Goal: Task Accomplishment & Management: Use online tool/utility

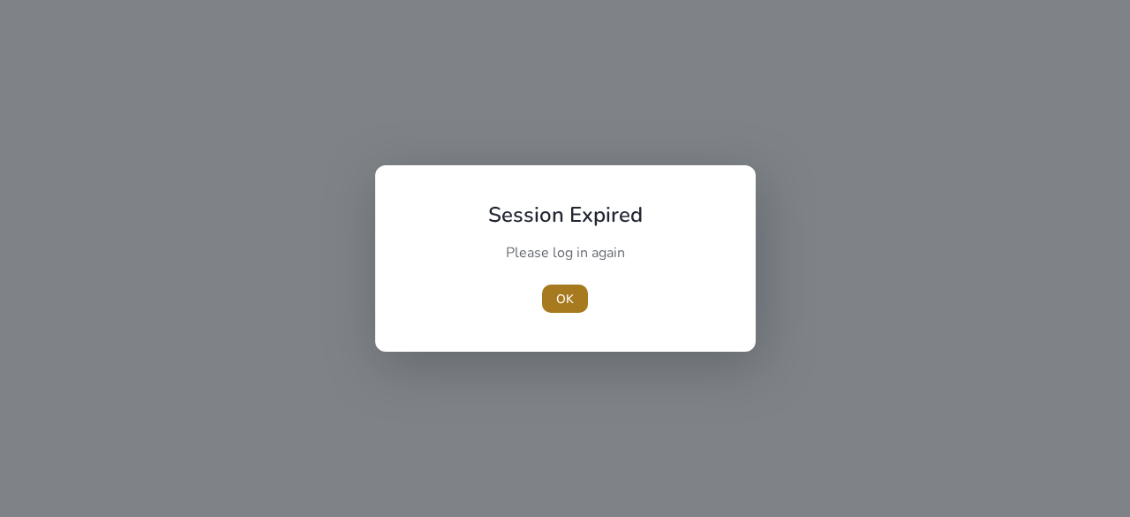
click at [565, 299] on span "OK" at bounding box center [565, 299] width 18 height 19
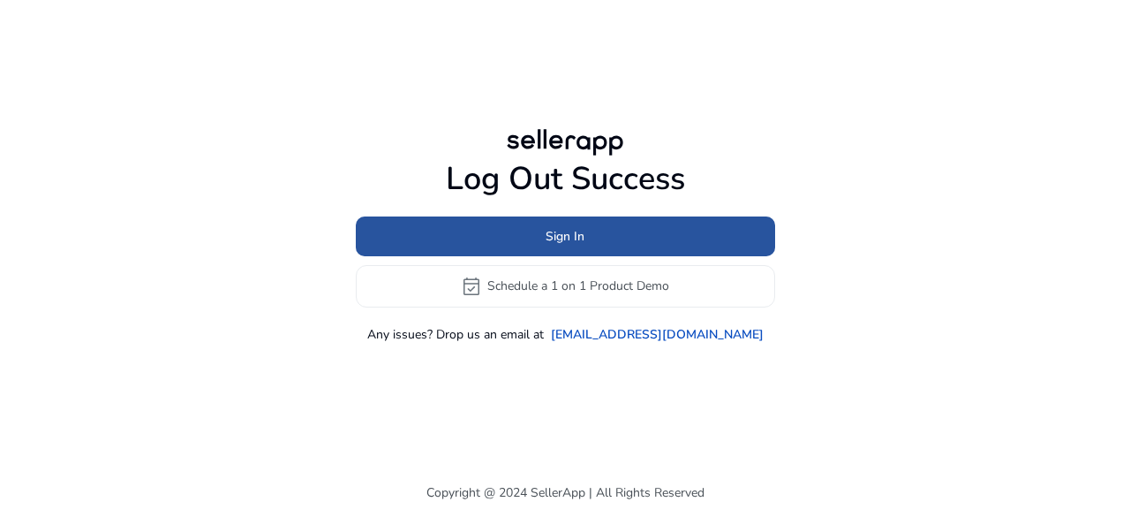
click at [594, 240] on span at bounding box center [565, 236] width 419 height 42
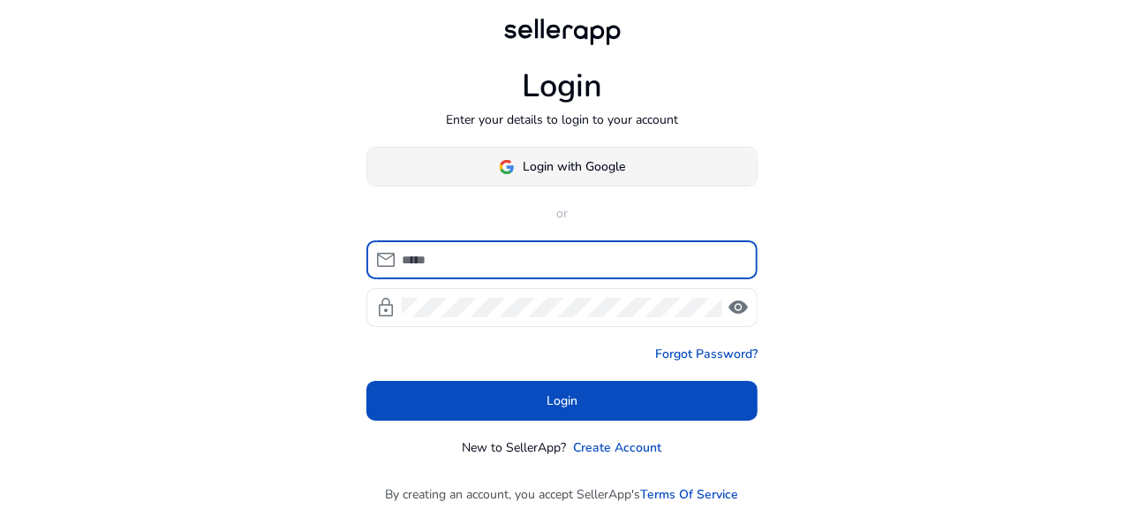
click at [588, 175] on span "Login with Google" at bounding box center [575, 166] width 102 height 19
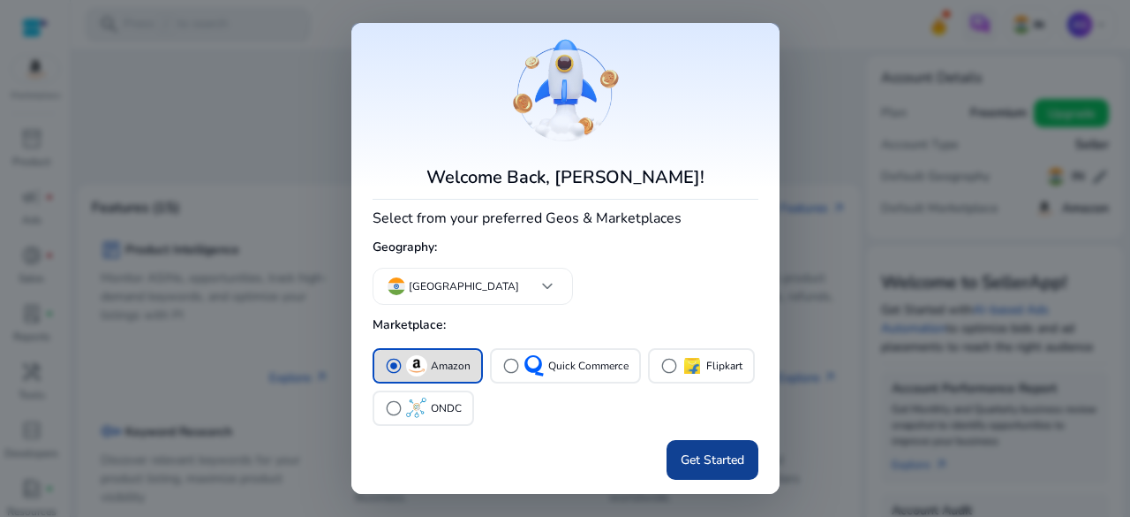
click at [707, 460] on span "Get Started" at bounding box center [713, 459] width 64 height 19
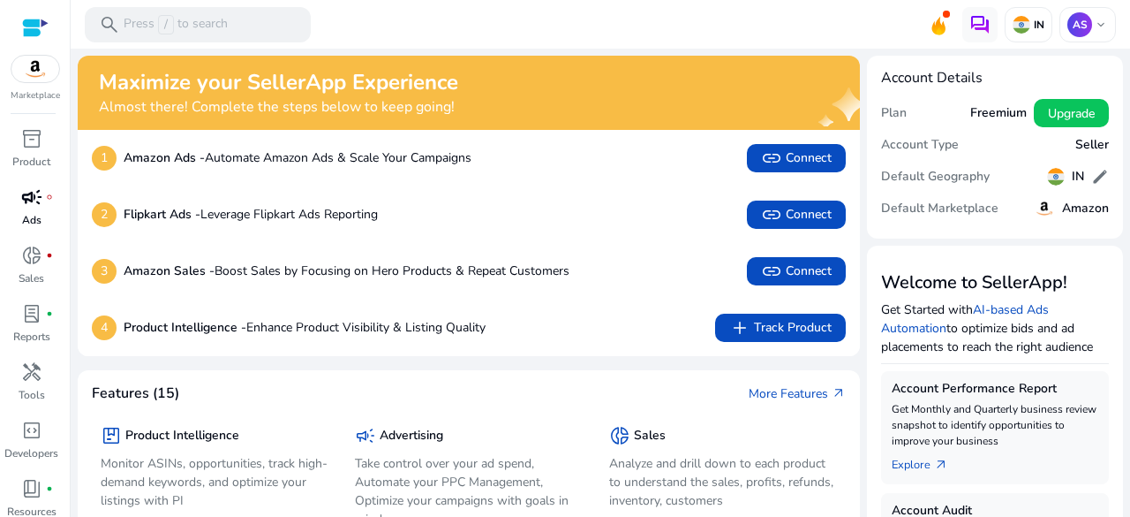
click at [16, 209] on div "campaign fiber_manual_record" at bounding box center [31, 197] width 49 height 28
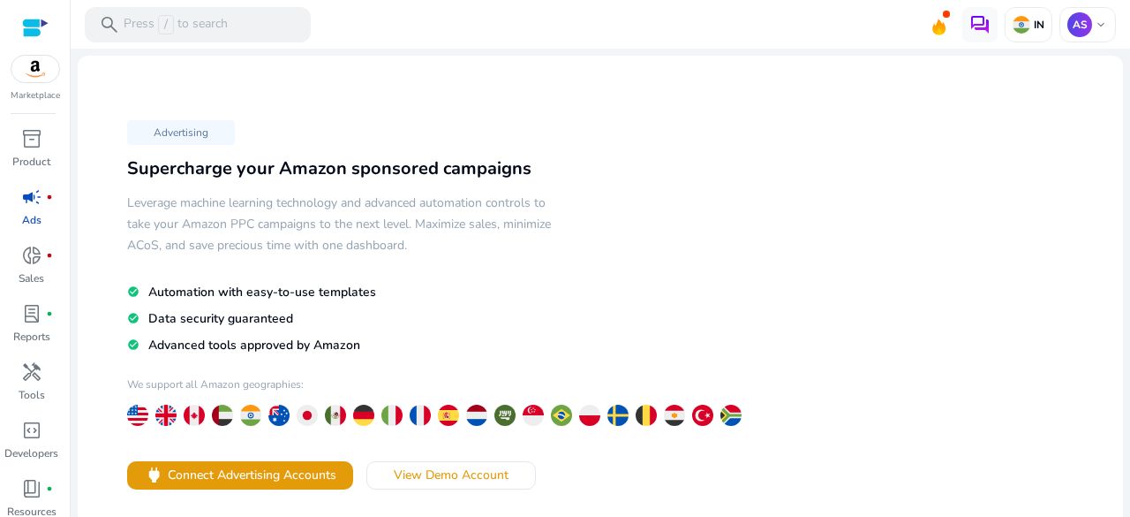
click at [26, 63] on img at bounding box center [35, 69] width 48 height 26
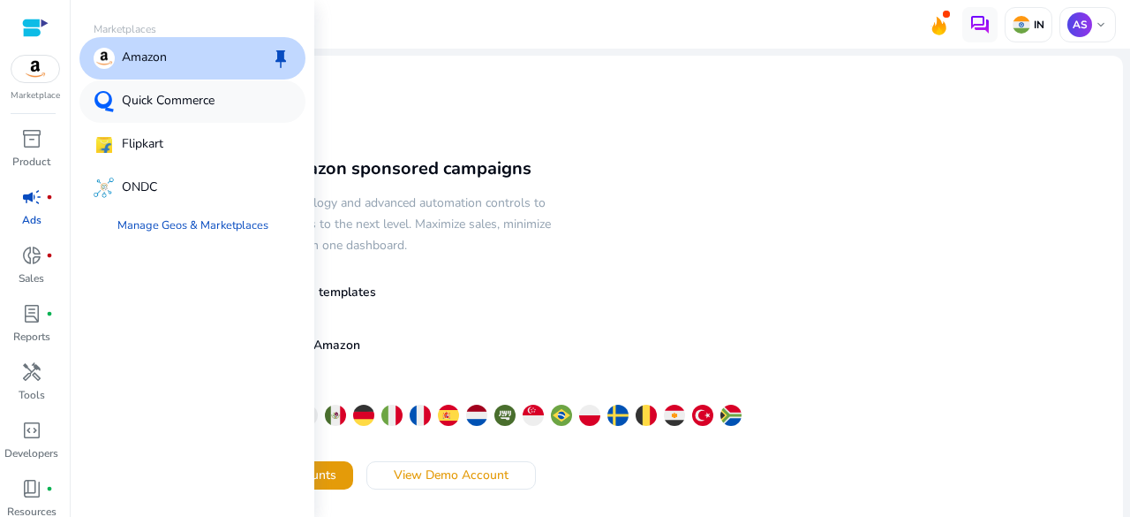
click at [166, 112] on div "Quick Commerce" at bounding box center [192, 101] width 226 height 42
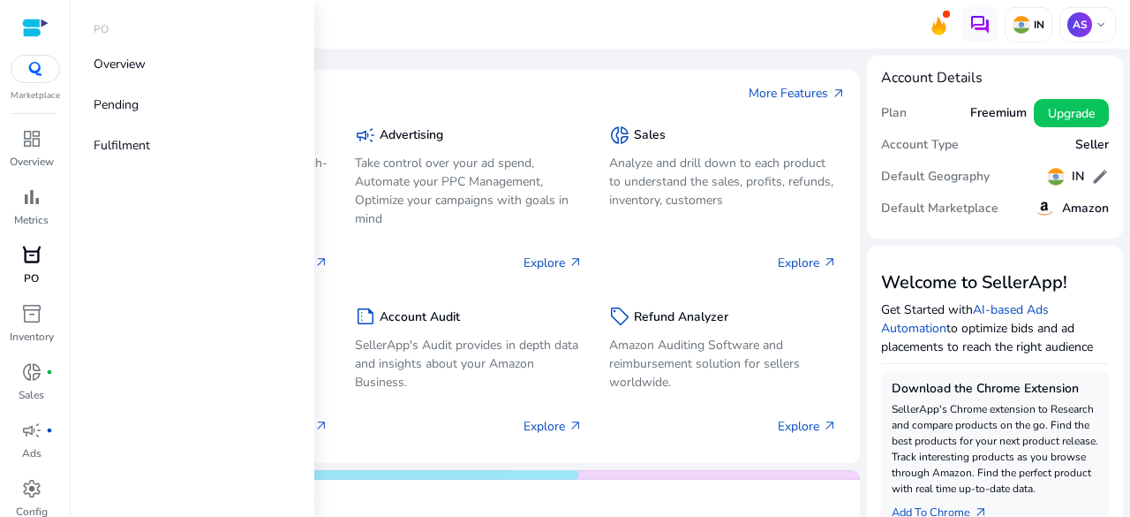
click at [37, 262] on span "orders" at bounding box center [31, 255] width 21 height 21
click at [29, 199] on span "bar_chart" at bounding box center [31, 196] width 21 height 21
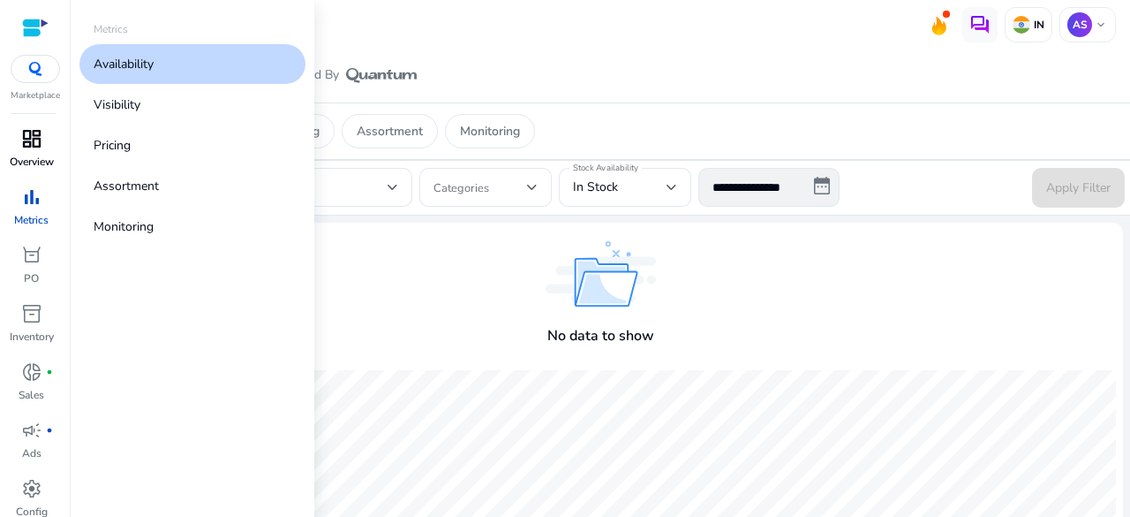
click at [49, 140] on div "dashboard" at bounding box center [31, 139] width 49 height 28
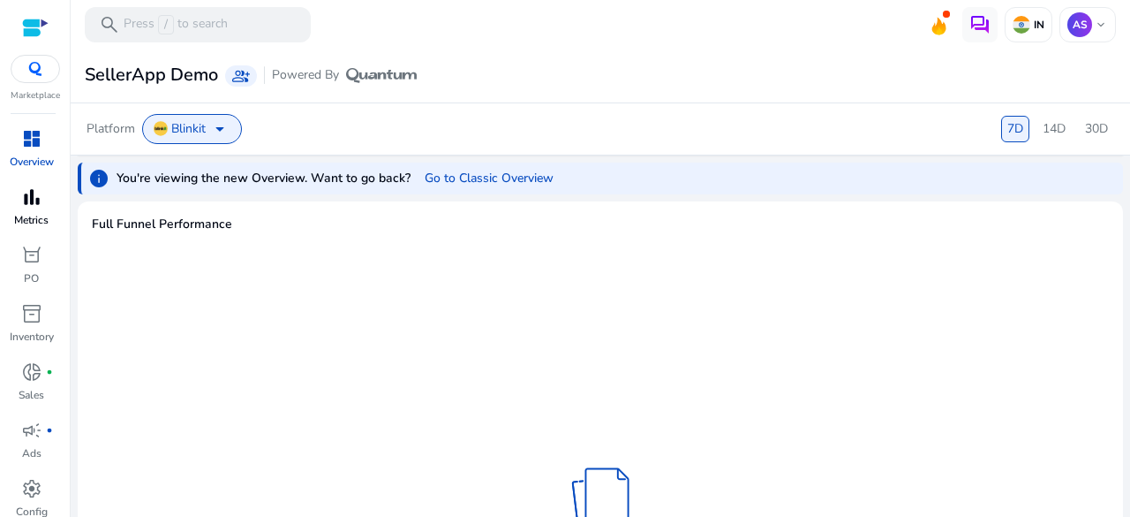
click at [34, 197] on span "bar_chart" at bounding box center [31, 196] width 21 height 21
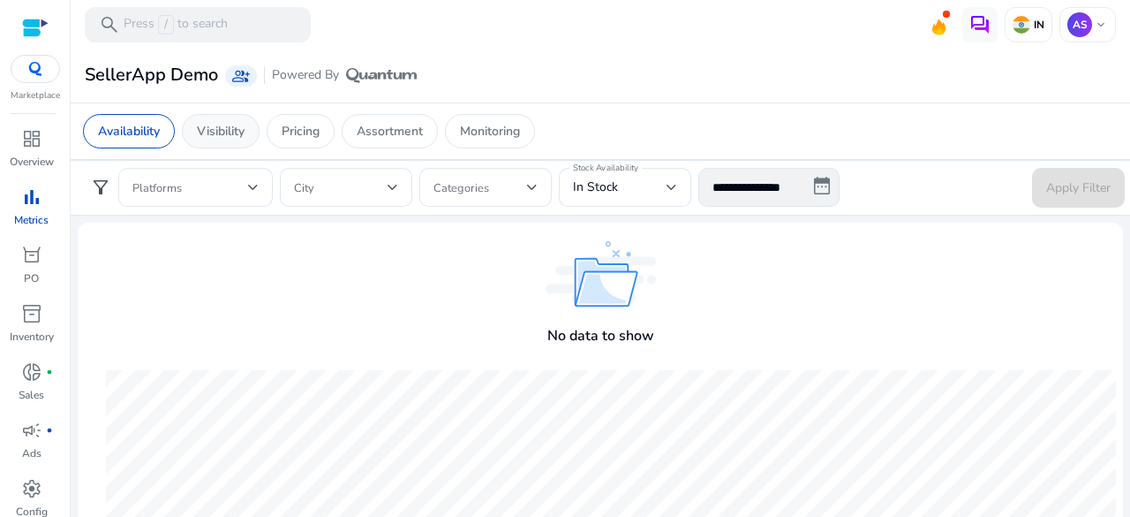
click at [240, 128] on p "Visibility" at bounding box center [221, 131] width 48 height 19
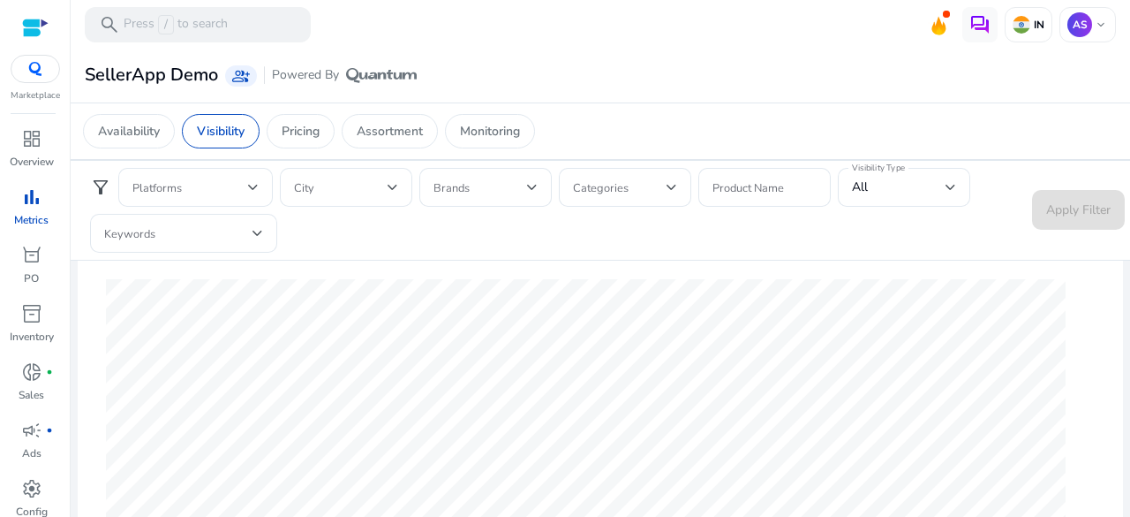
scroll to position [707, 0]
click at [25, 405] on link "donut_small fiber_manual_record Sales" at bounding box center [31, 387] width 63 height 58
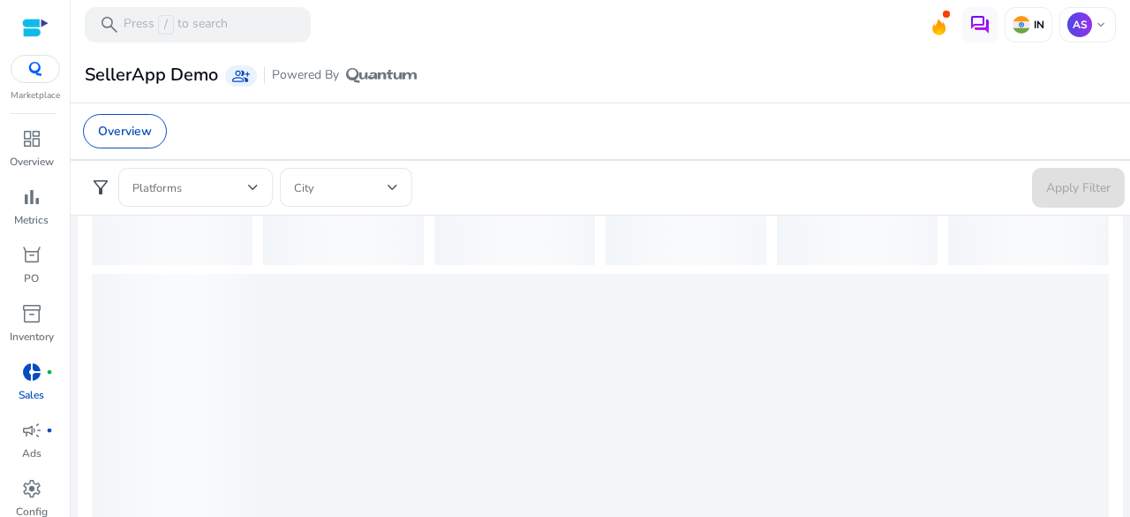
scroll to position [88, 0]
click at [23, 440] on span "campaign" at bounding box center [31, 429] width 21 height 21
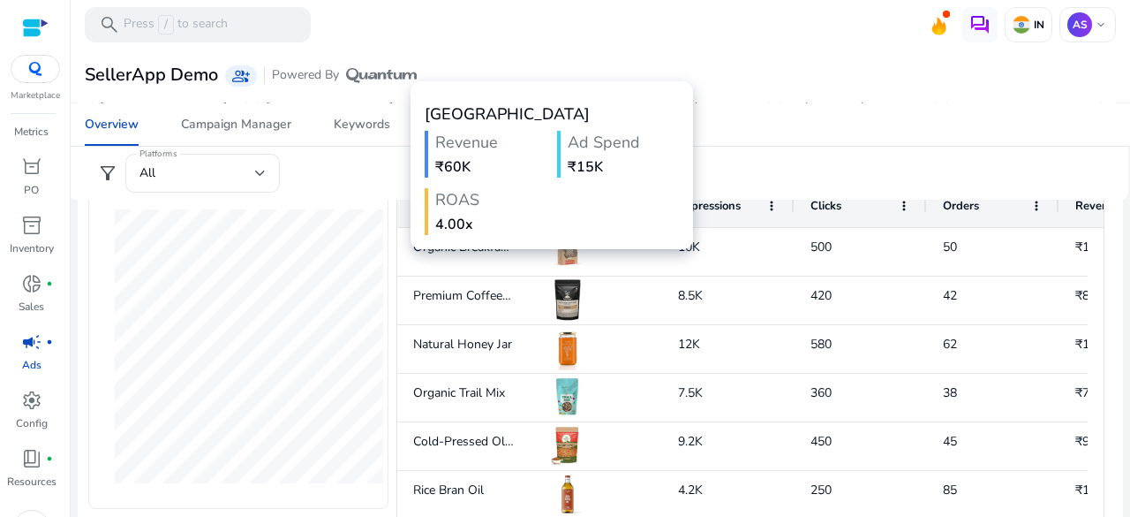
scroll to position [865, 0]
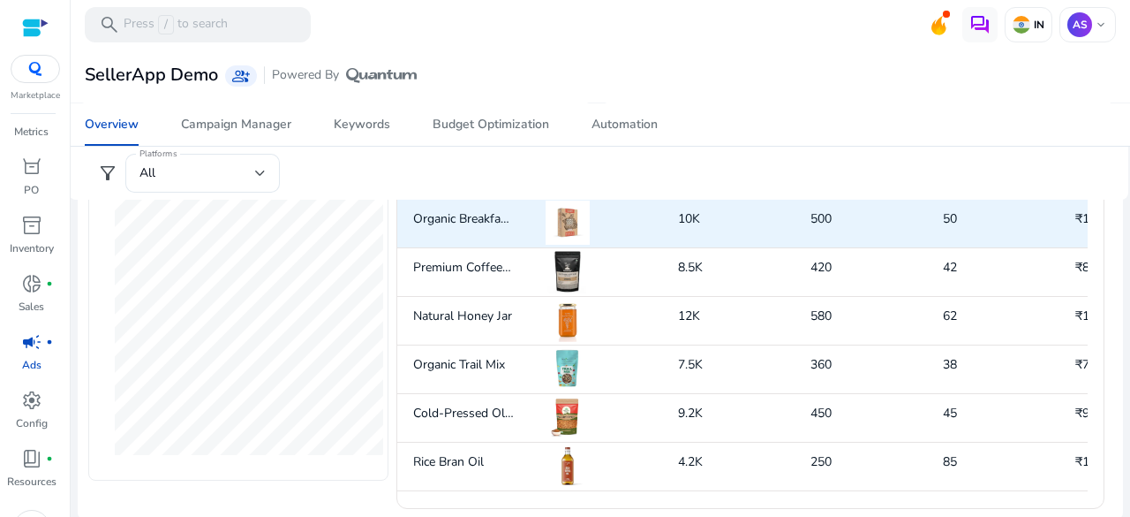
click at [707, 216] on div "10K" at bounding box center [728, 224] width 132 height 48
click at [523, 230] on div "Organic Breakfast Cereal" at bounding box center [463, 224] width 132 height 48
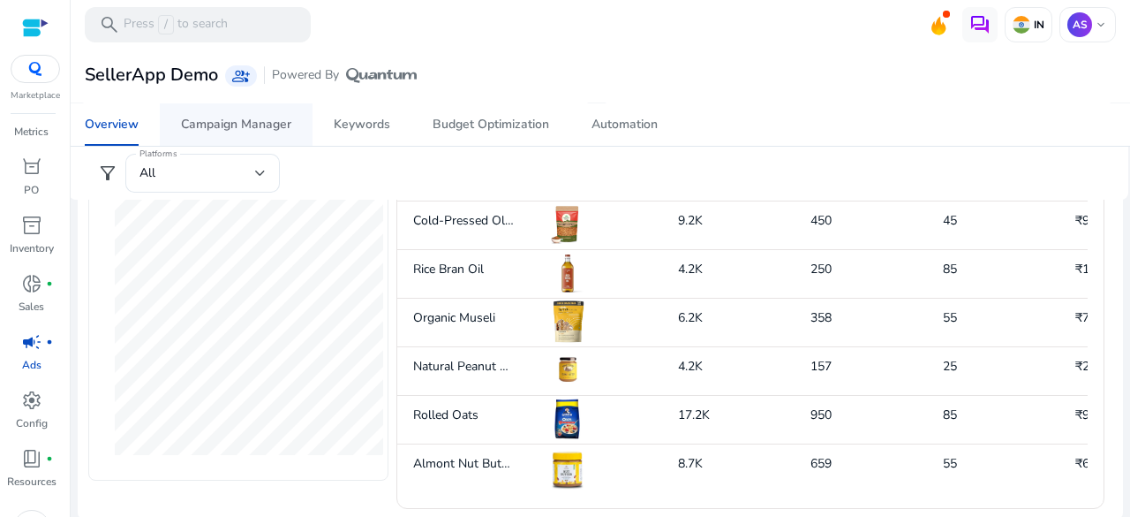
click at [261, 135] on span "Campaign Manager" at bounding box center [236, 124] width 110 height 42
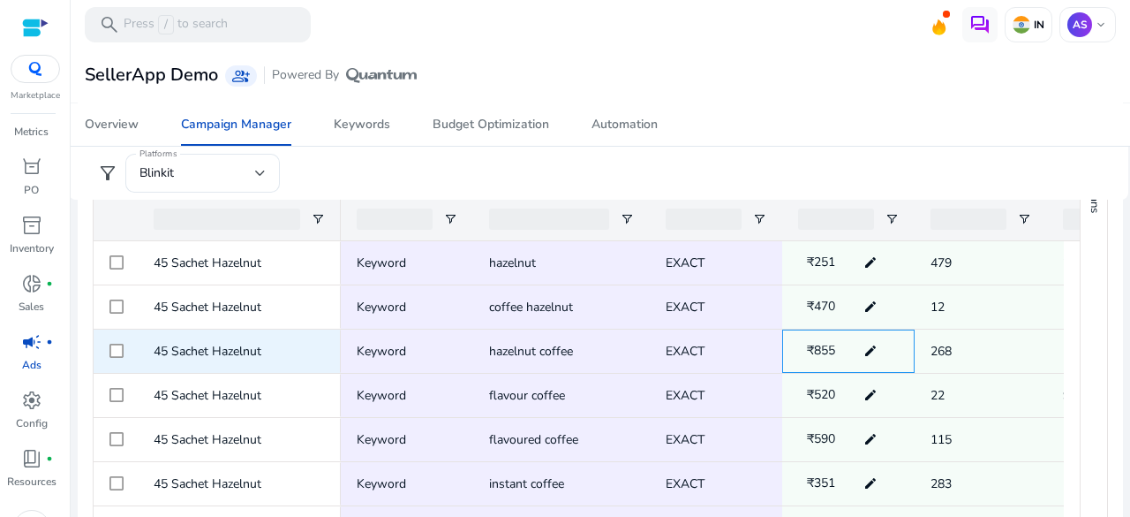
click at [873, 349] on mat-icon "edit" at bounding box center [870, 350] width 23 height 26
click at [857, 341] on input "***" at bounding box center [845, 351] width 34 height 30
type input "*"
type input "******"
click at [874, 351] on mat-icon "check" at bounding box center [870, 351] width 20 height 30
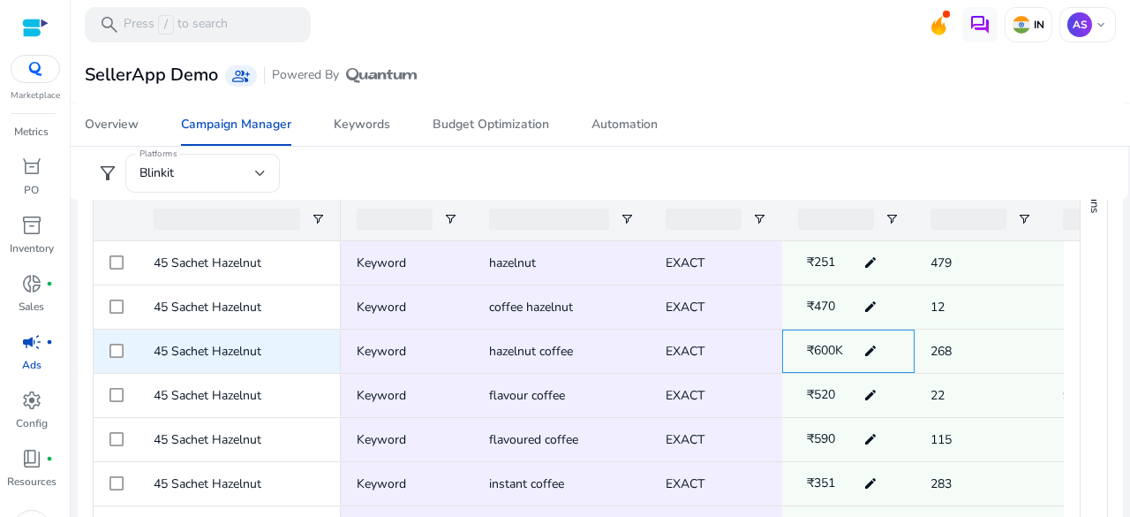
click at [879, 351] on mat-icon "edit" at bounding box center [870, 350] width 23 height 26
click at [848, 348] on input "******" at bounding box center [845, 351] width 34 height 30
click at [843, 349] on input "******" at bounding box center [845, 351] width 34 height 30
type input "******"
click at [869, 352] on mat-icon "check" at bounding box center [870, 351] width 19 height 30
